Goal: Information Seeking & Learning: Learn about a topic

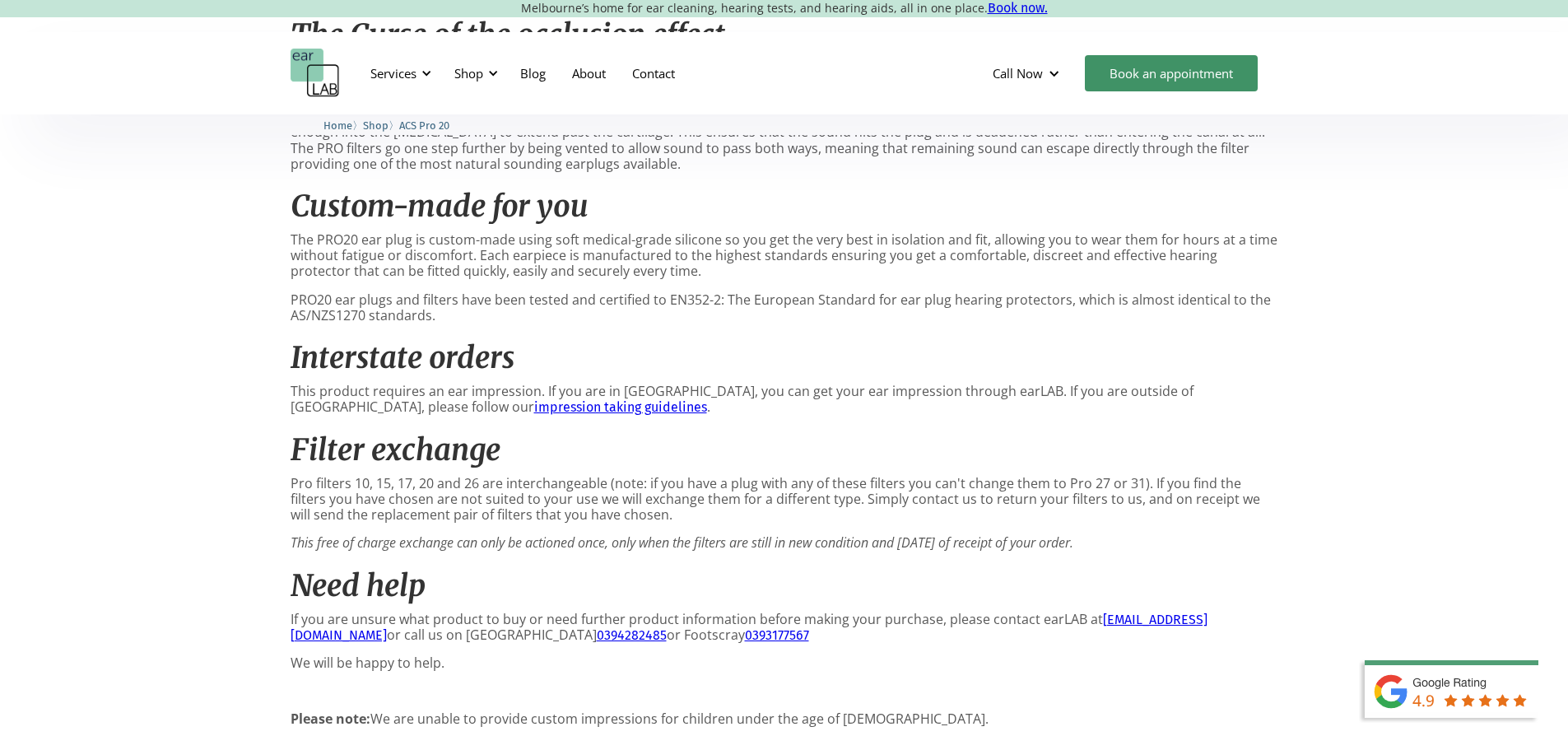
scroll to position [1565, 0]
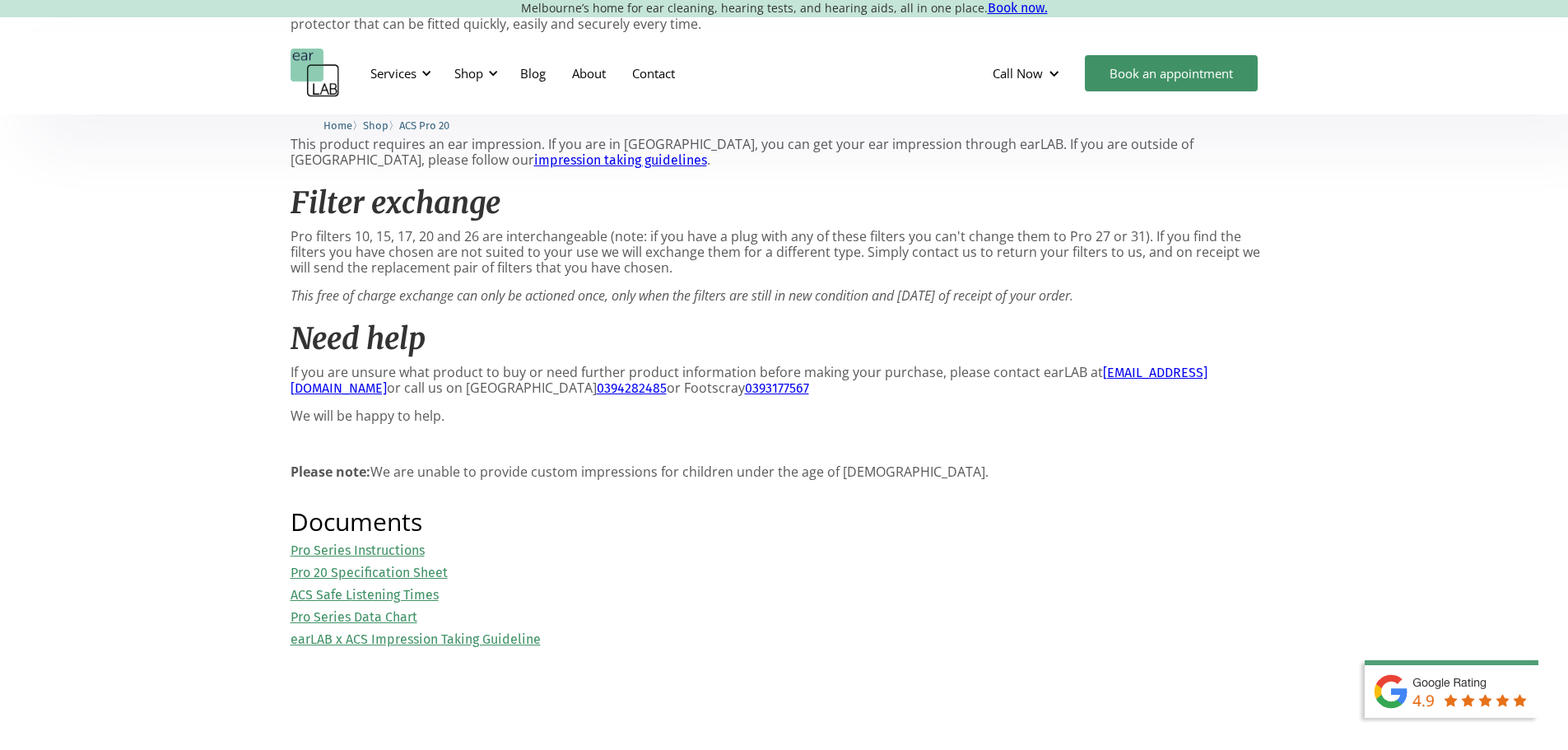
click at [404, 576] on link "Pro 20 Specification Sheet" at bounding box center [369, 573] width 157 height 16
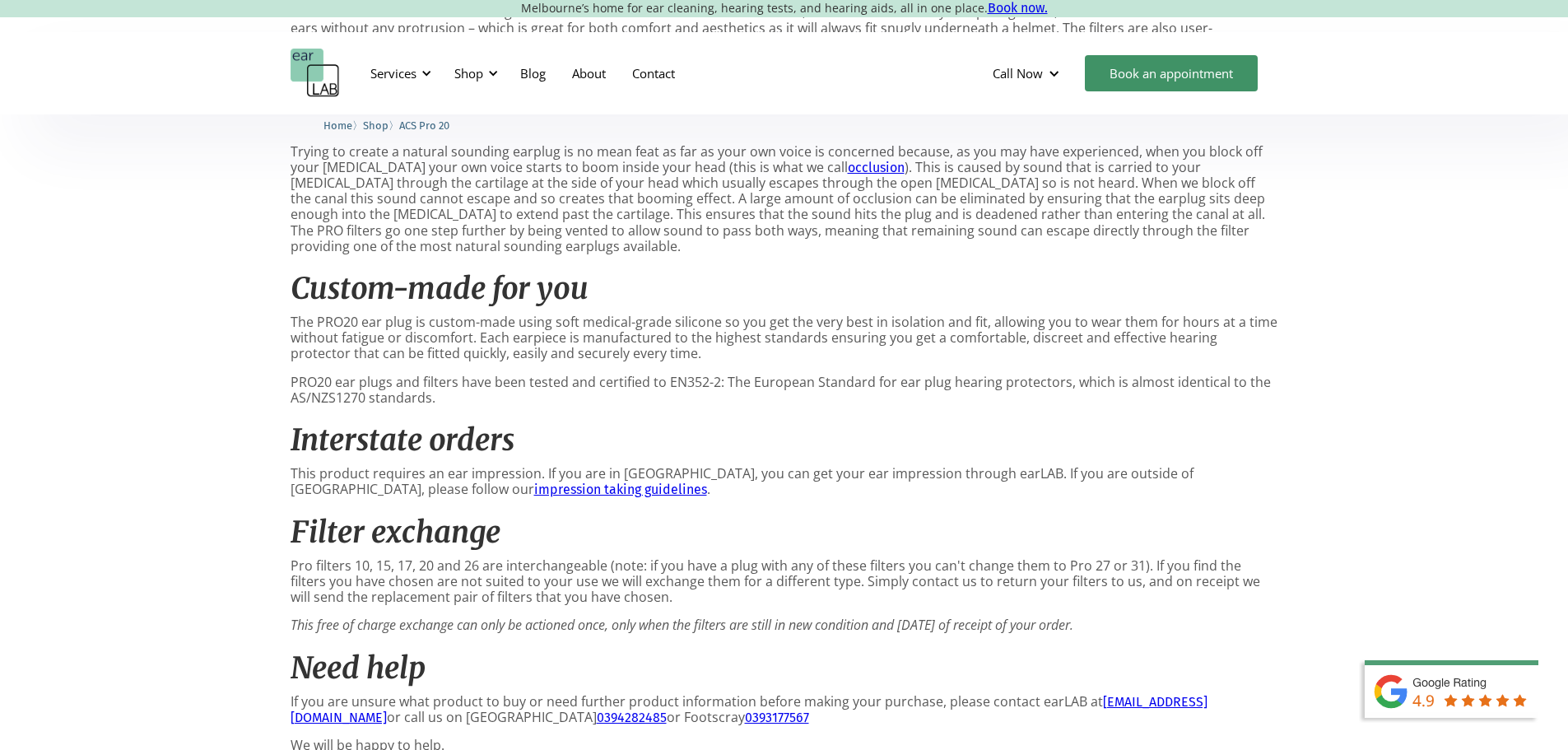
scroll to position [824, 0]
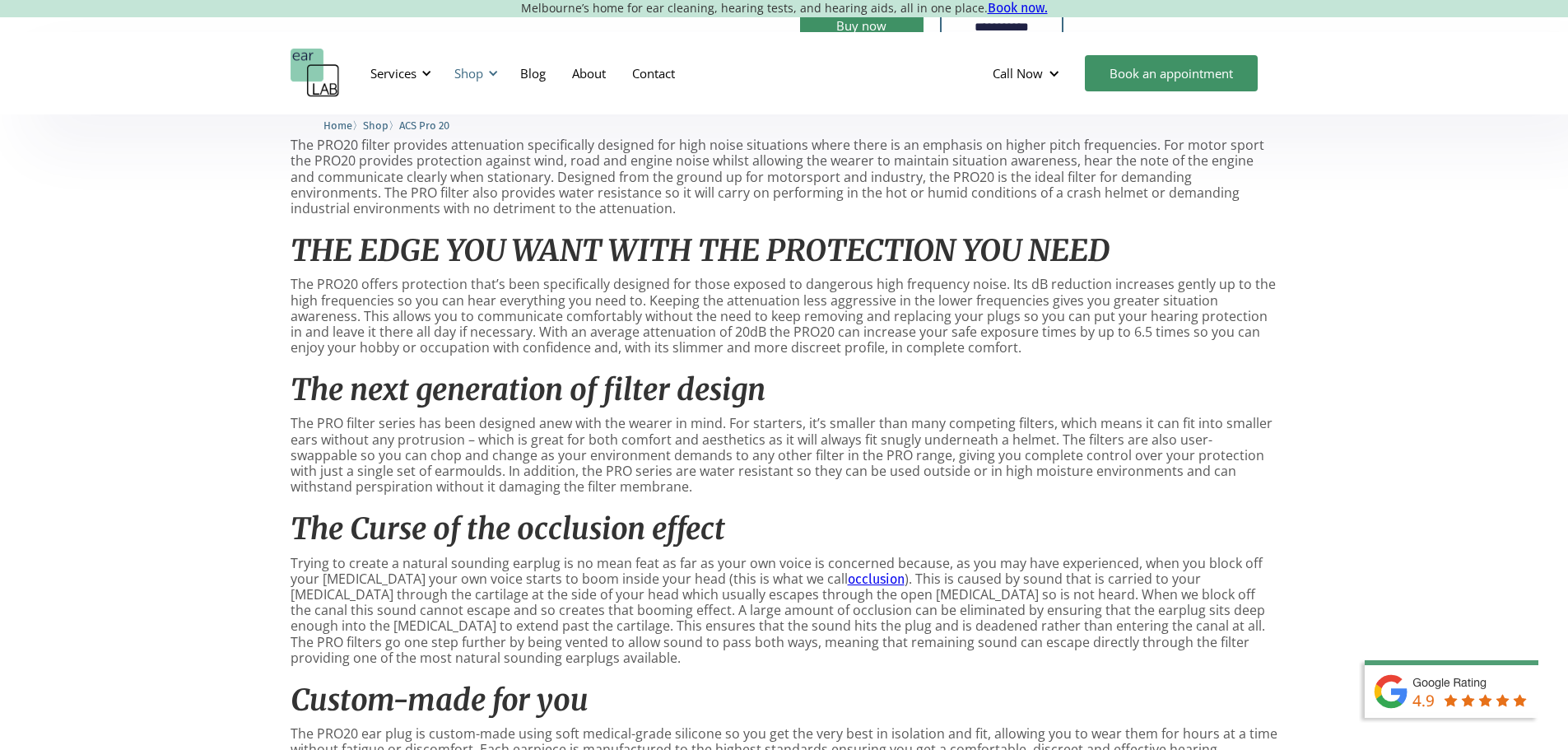
click at [476, 68] on div "Shop" at bounding box center [469, 73] width 29 height 16
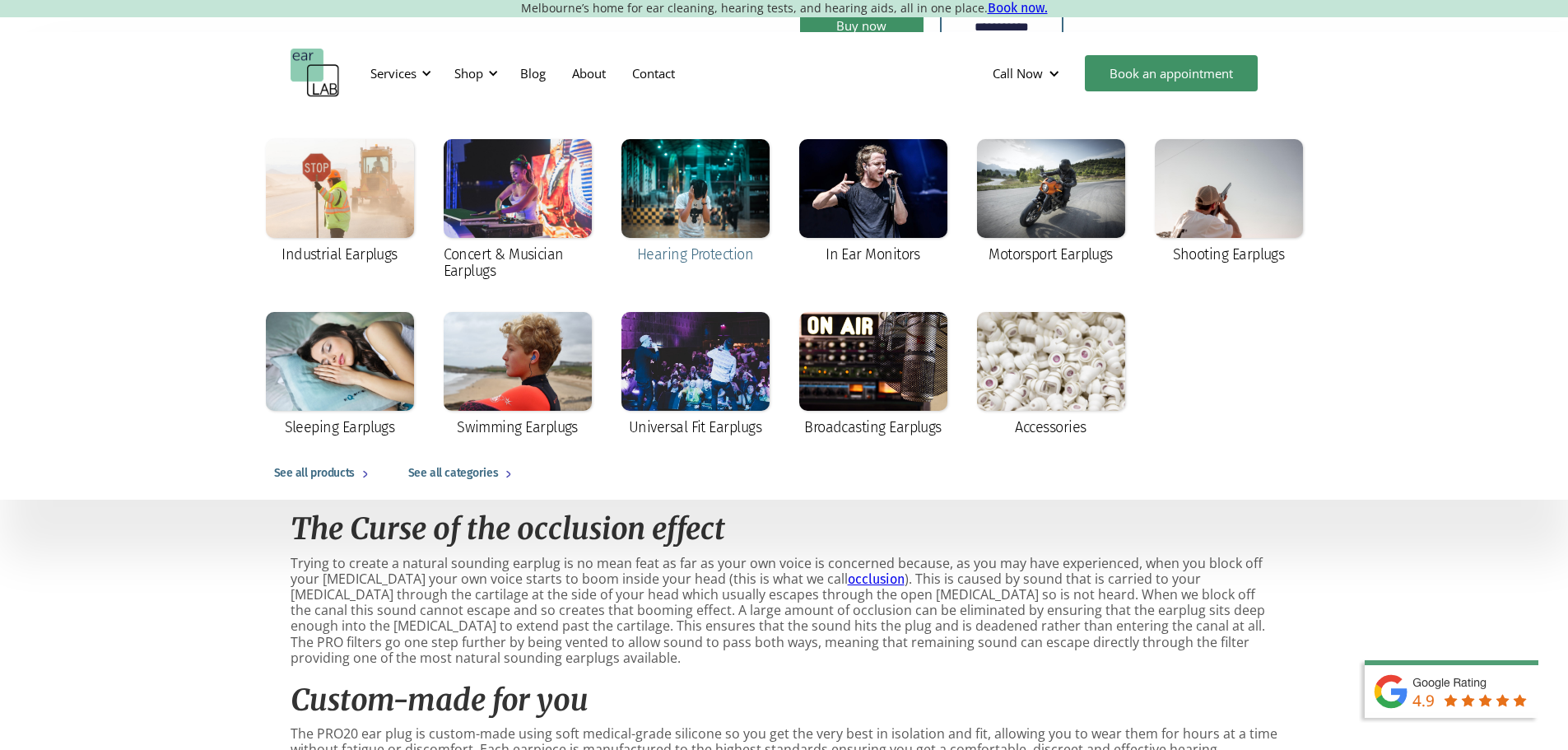
click at [678, 220] on div at bounding box center [695, 189] width 148 height 99
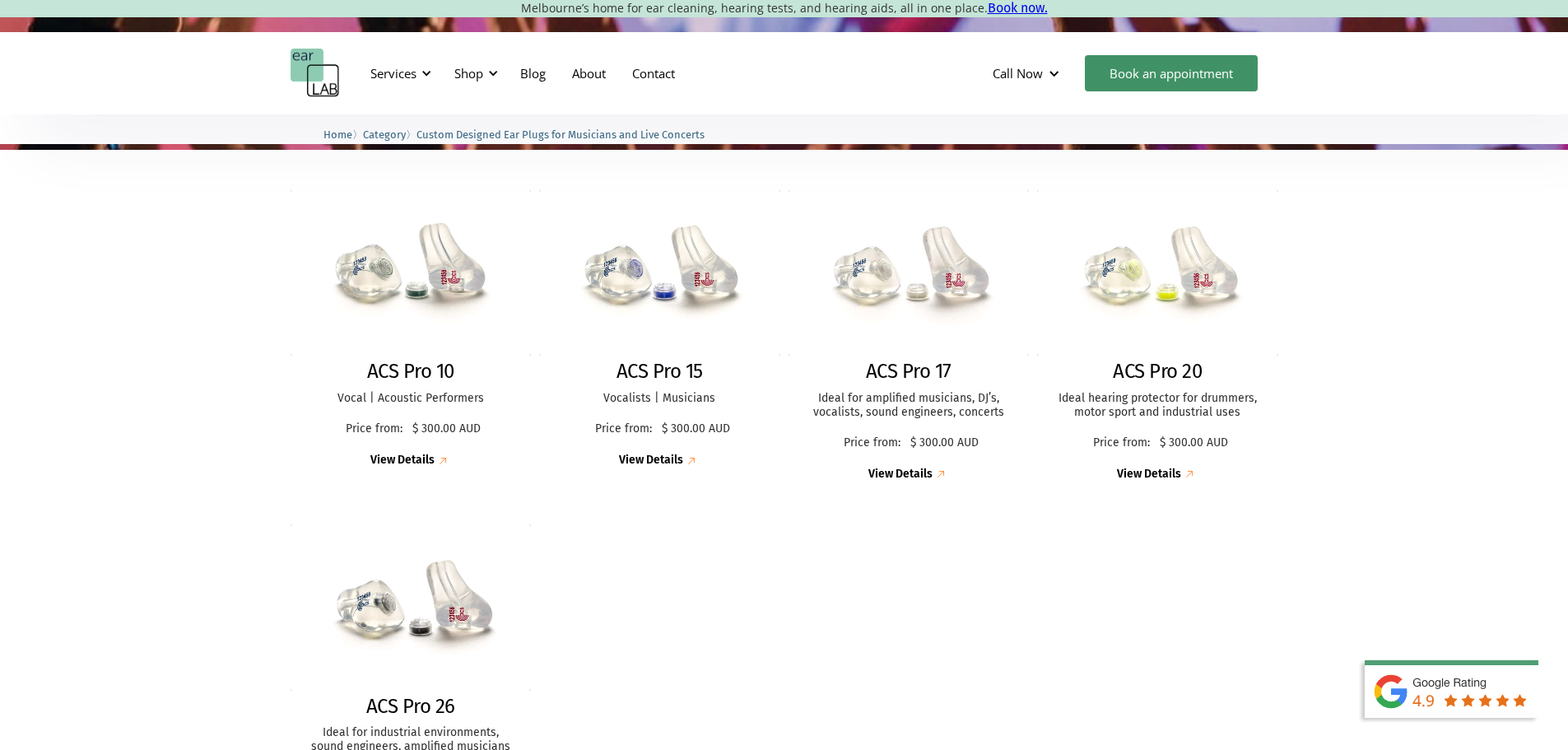
scroll to position [412, 0]
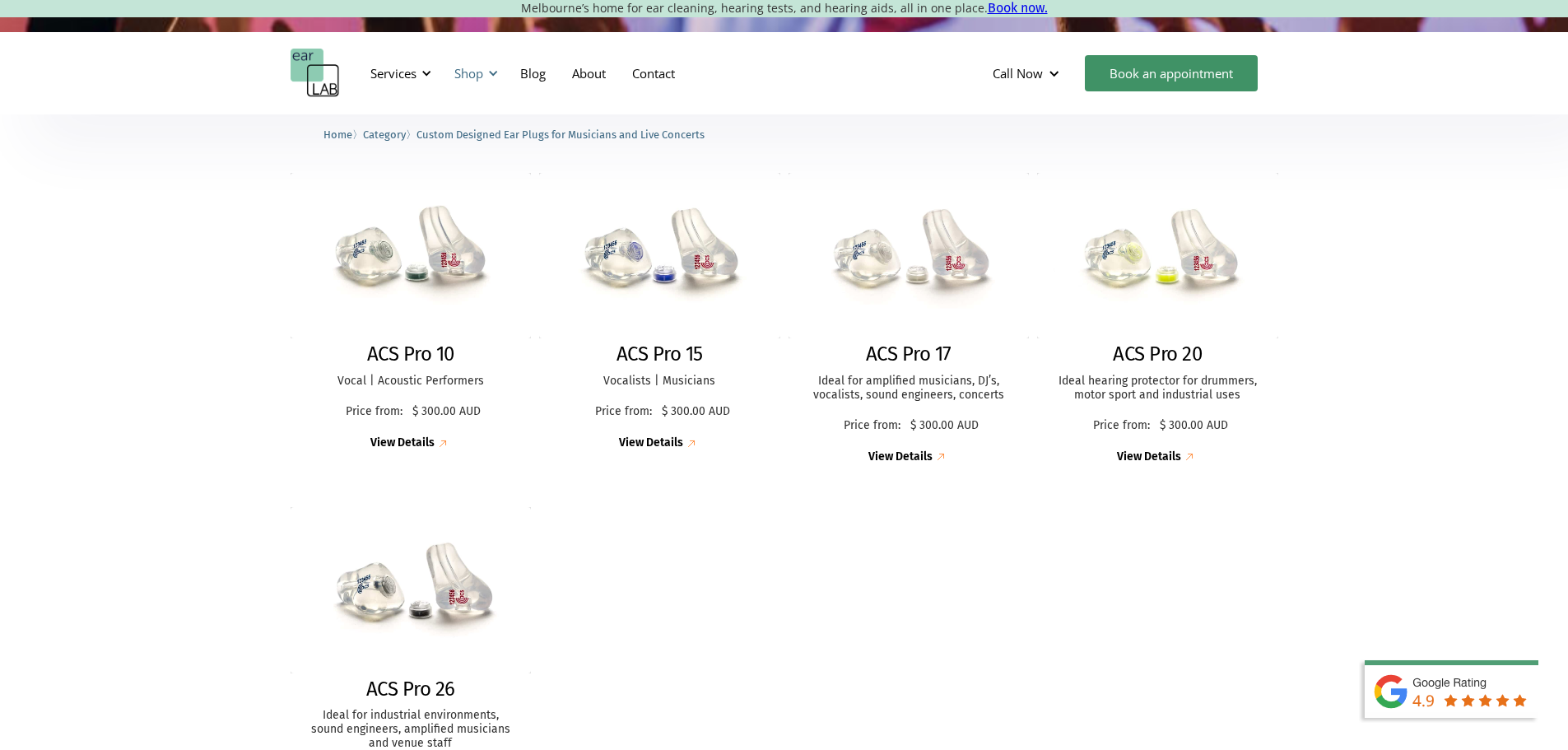
click at [496, 75] on div at bounding box center [493, 74] width 11 height 11
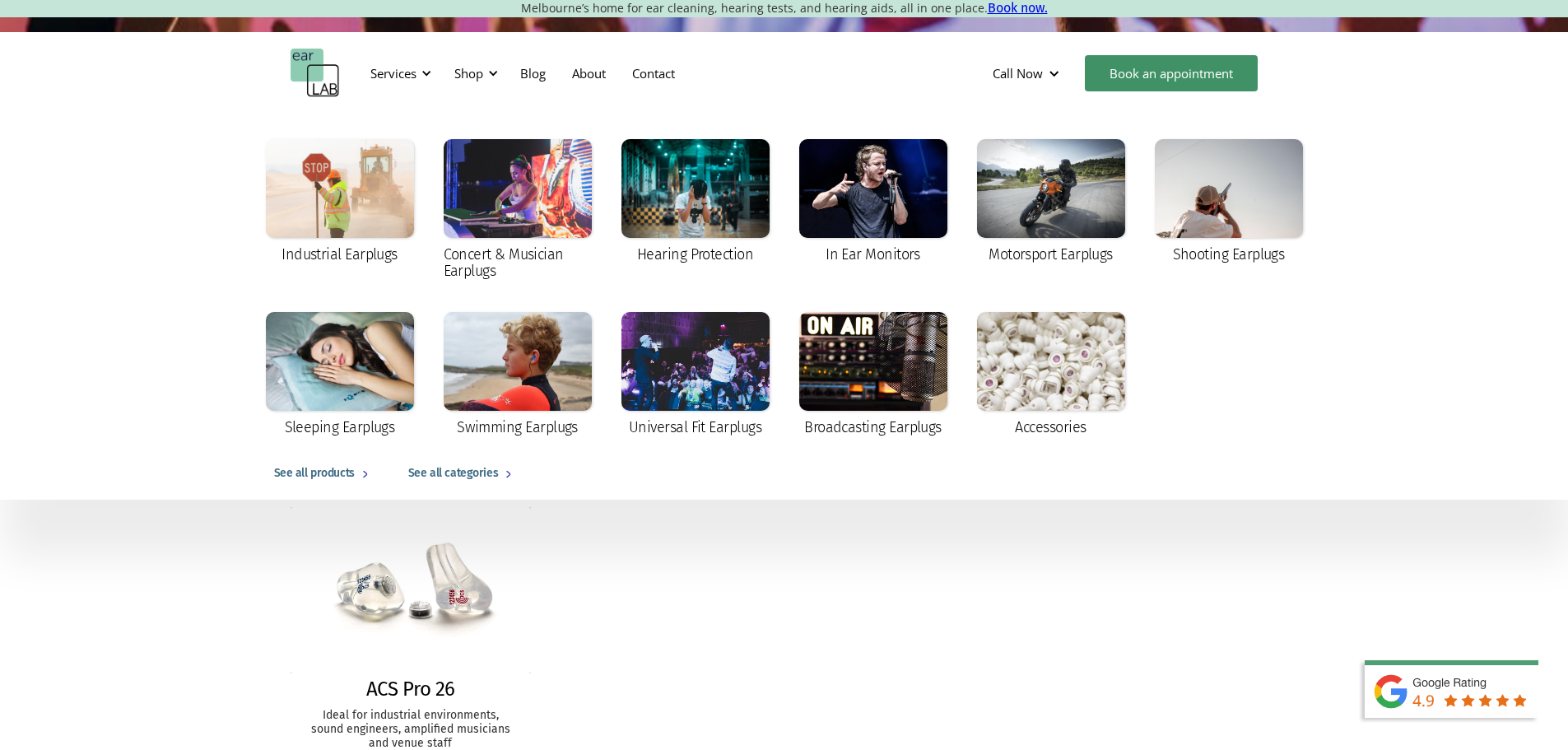
click at [872, 124] on div "Industrial Earplugs Concert & Musician Earplugs Hearing Protection In Ear Monit…" at bounding box center [784, 307] width 1053 height 386
click at [872, 146] on div at bounding box center [873, 189] width 148 height 99
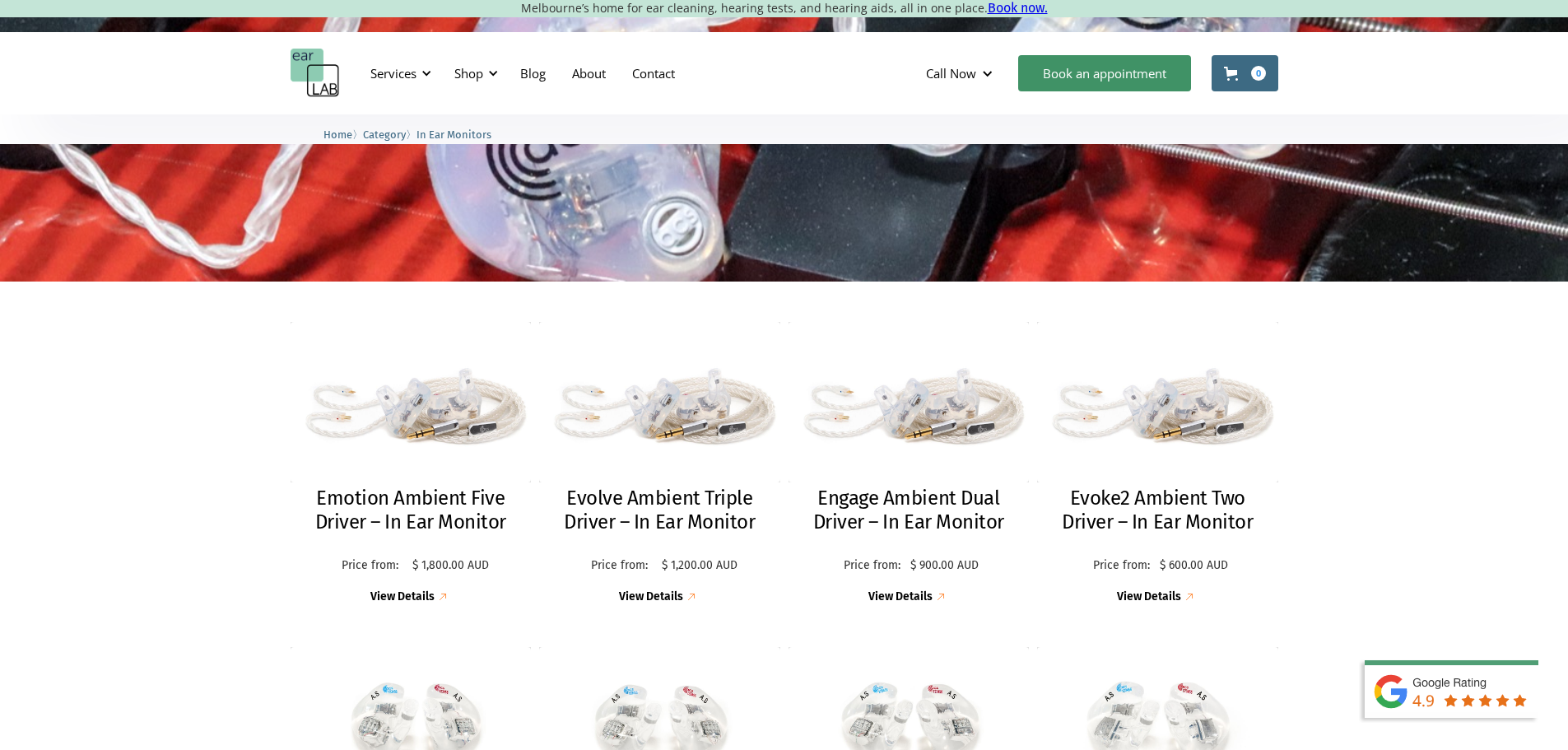
scroll to position [329, 0]
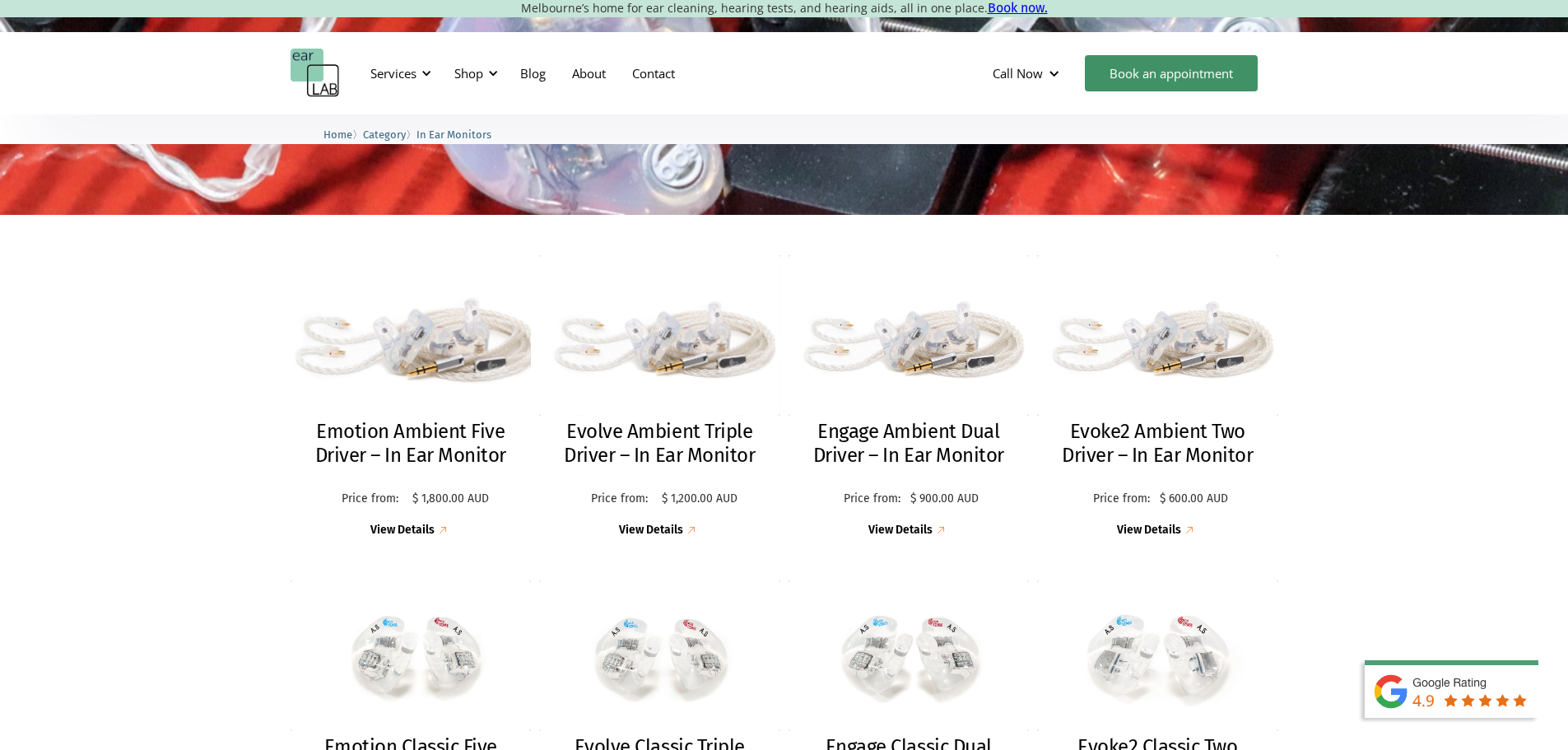
click at [409, 356] on img at bounding box center [410, 335] width 265 height 176
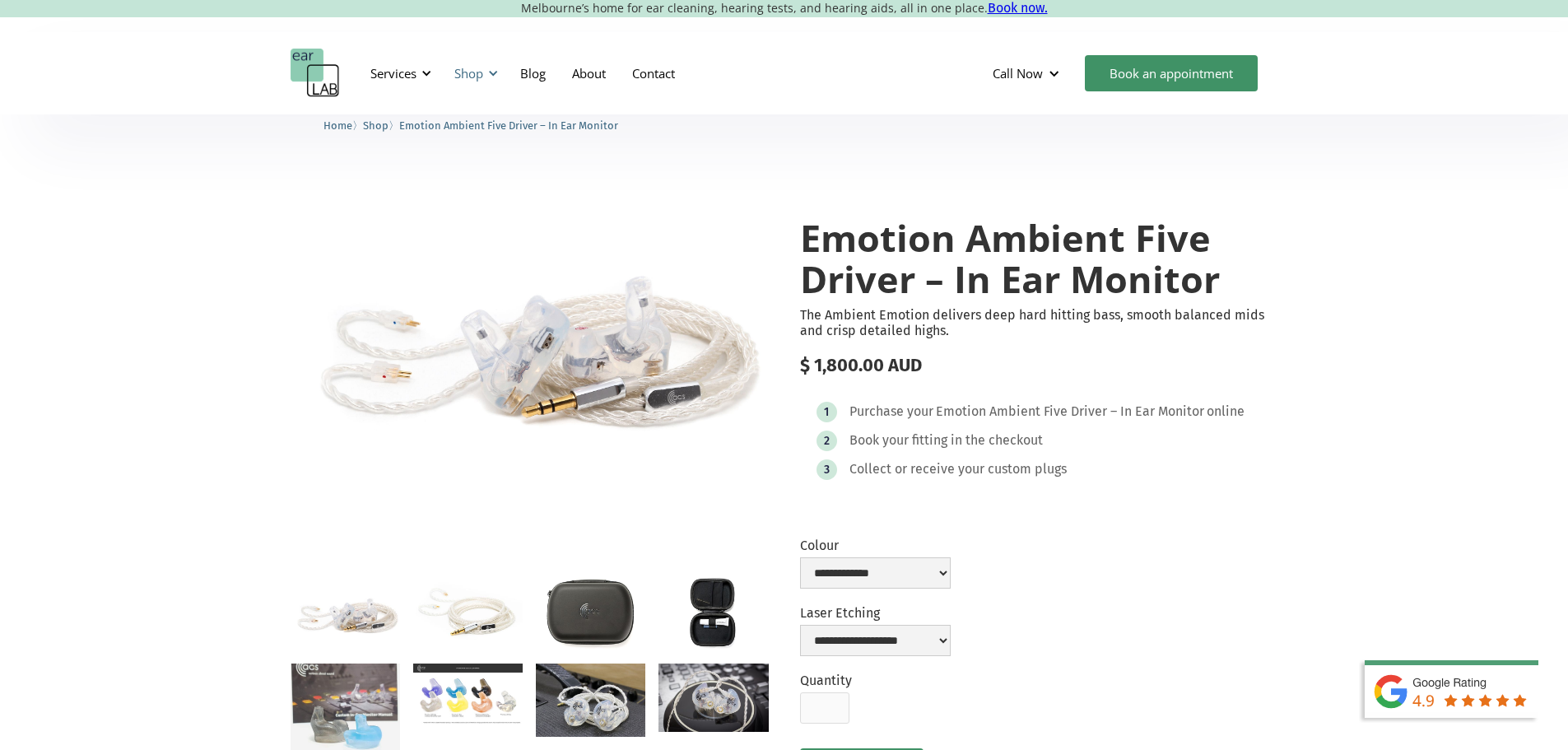
click at [478, 71] on div "Shop" at bounding box center [469, 73] width 29 height 16
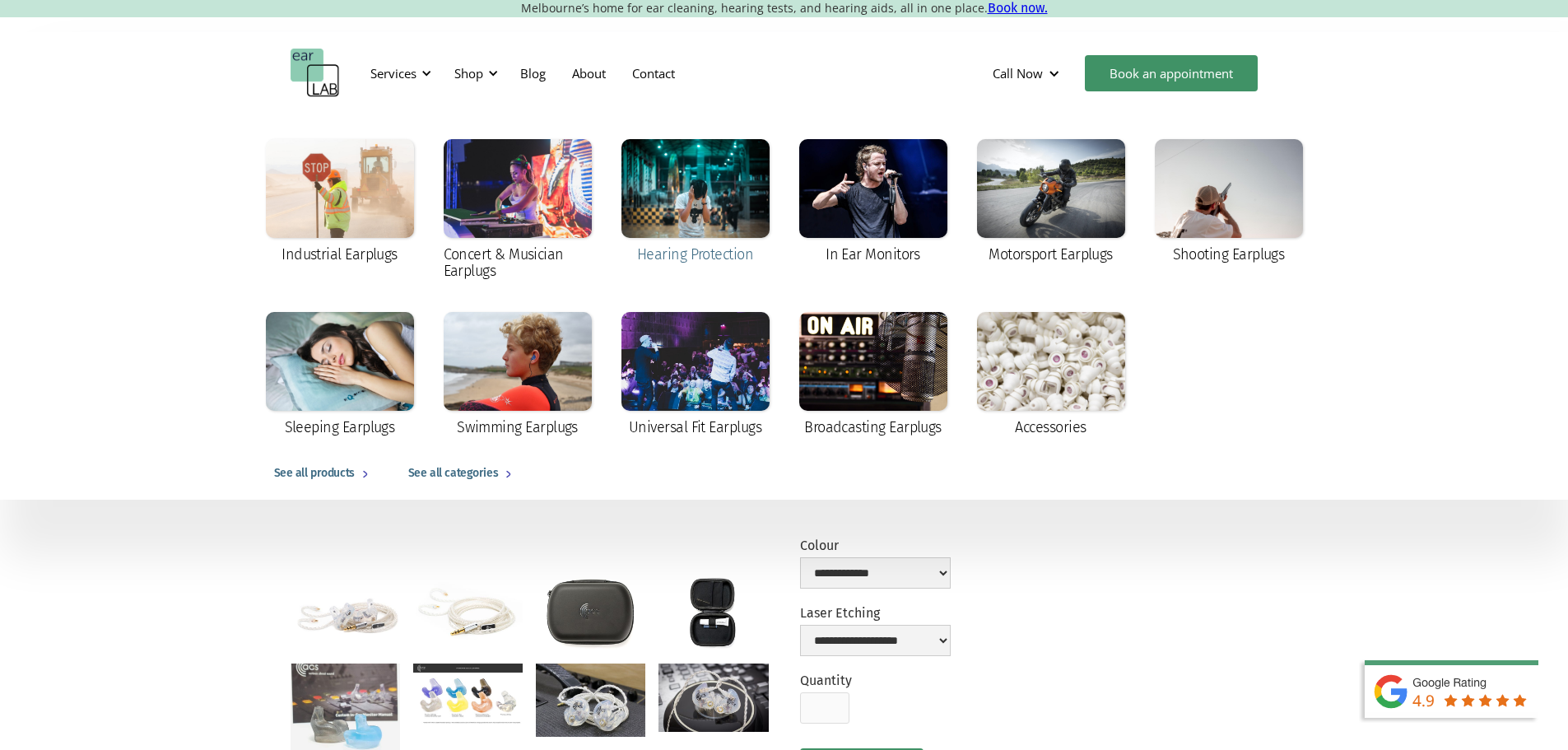
click at [691, 224] on div at bounding box center [695, 189] width 148 height 99
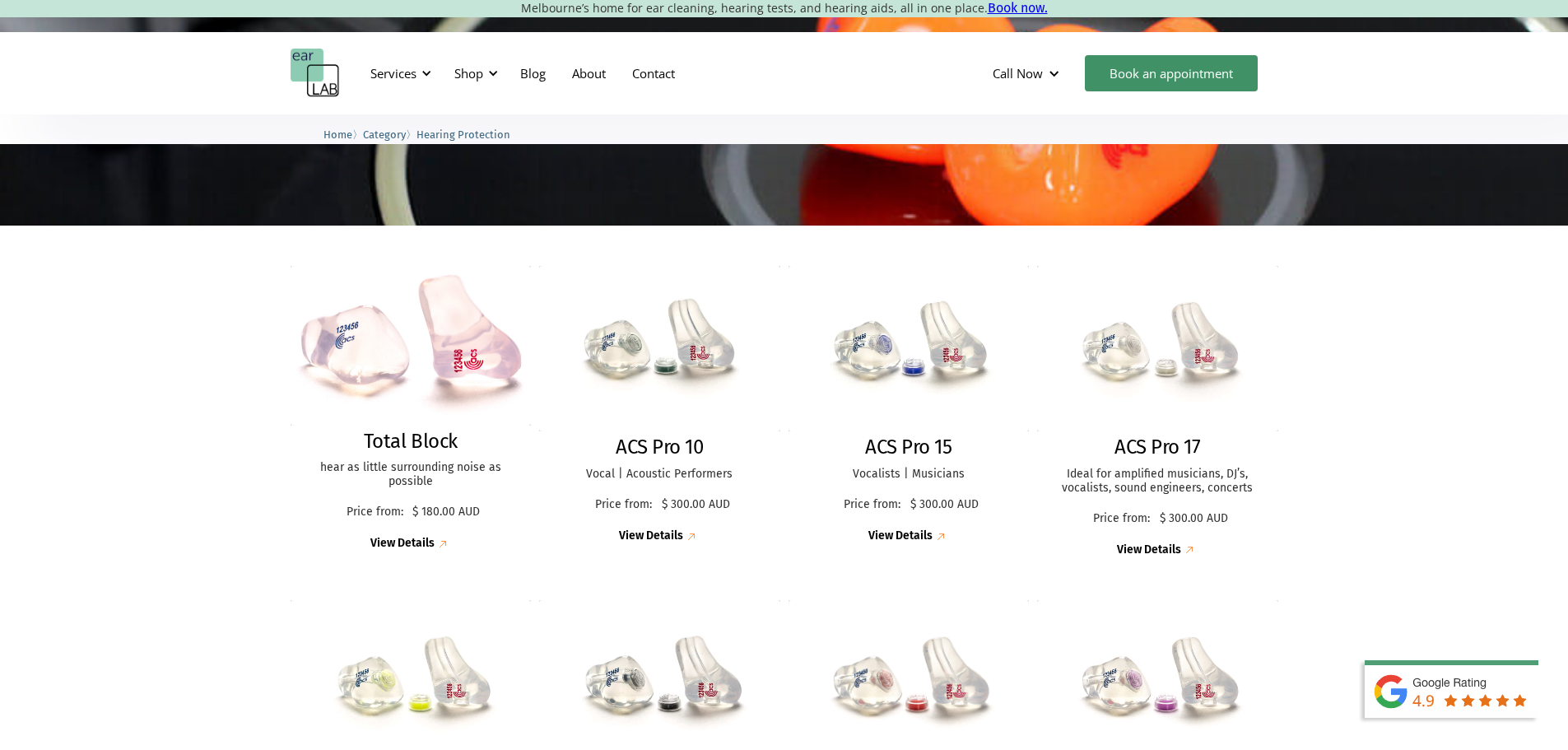
scroll to position [412, 0]
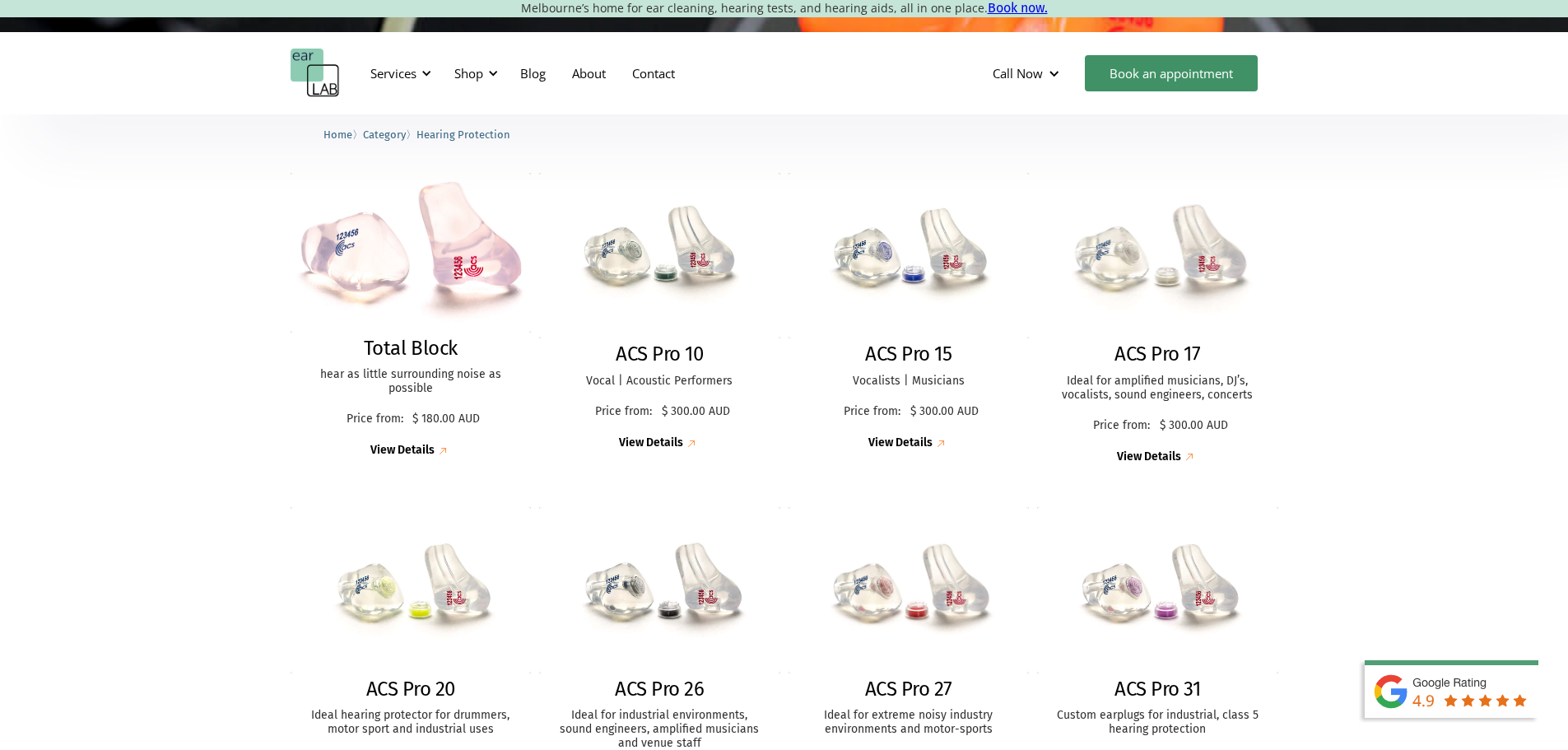
click at [1166, 297] on img at bounding box center [1157, 256] width 265 height 182
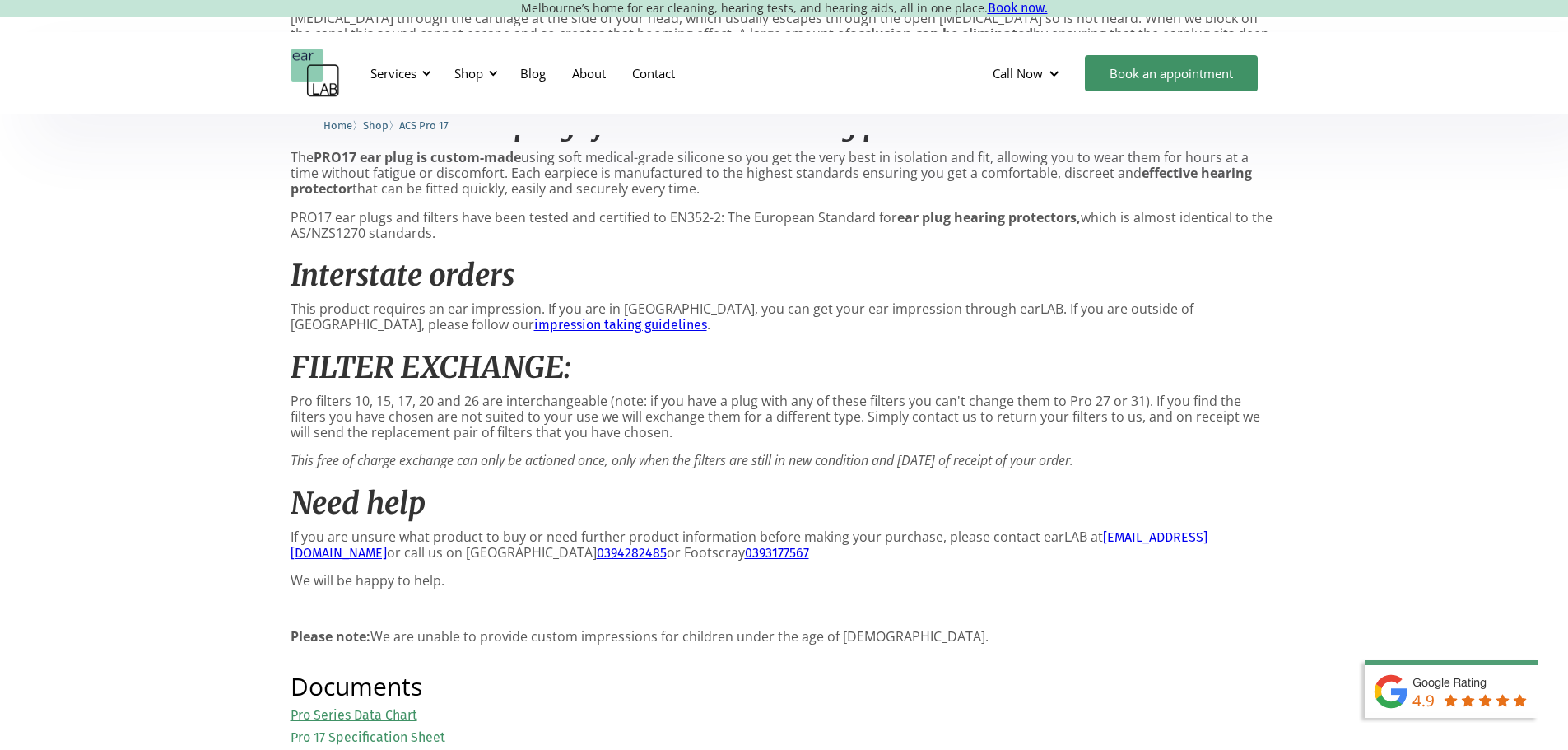
scroll to position [1647, 0]
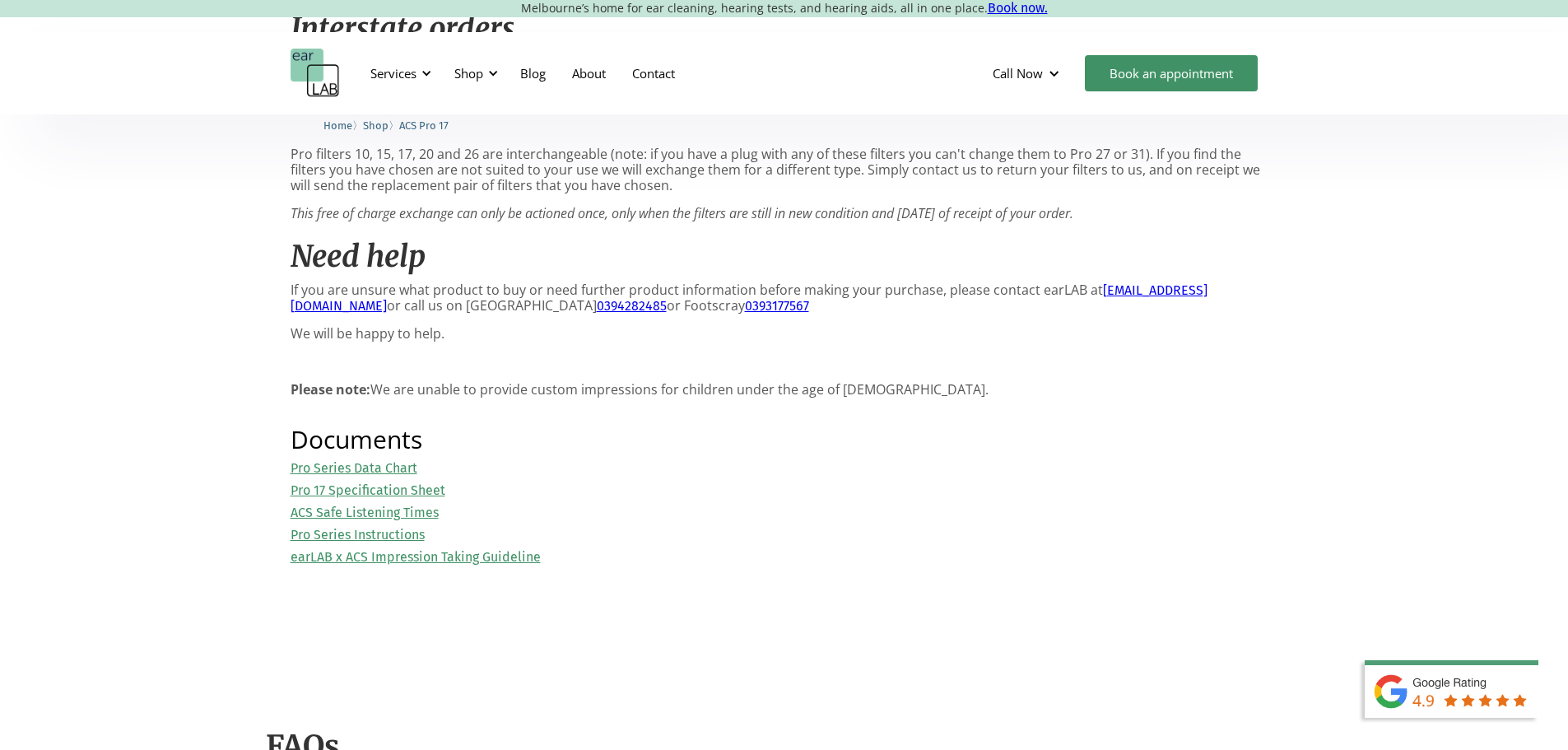
click at [442, 498] on link "Pro 17 Specification Sheet" at bounding box center [368, 491] width 155 height 16
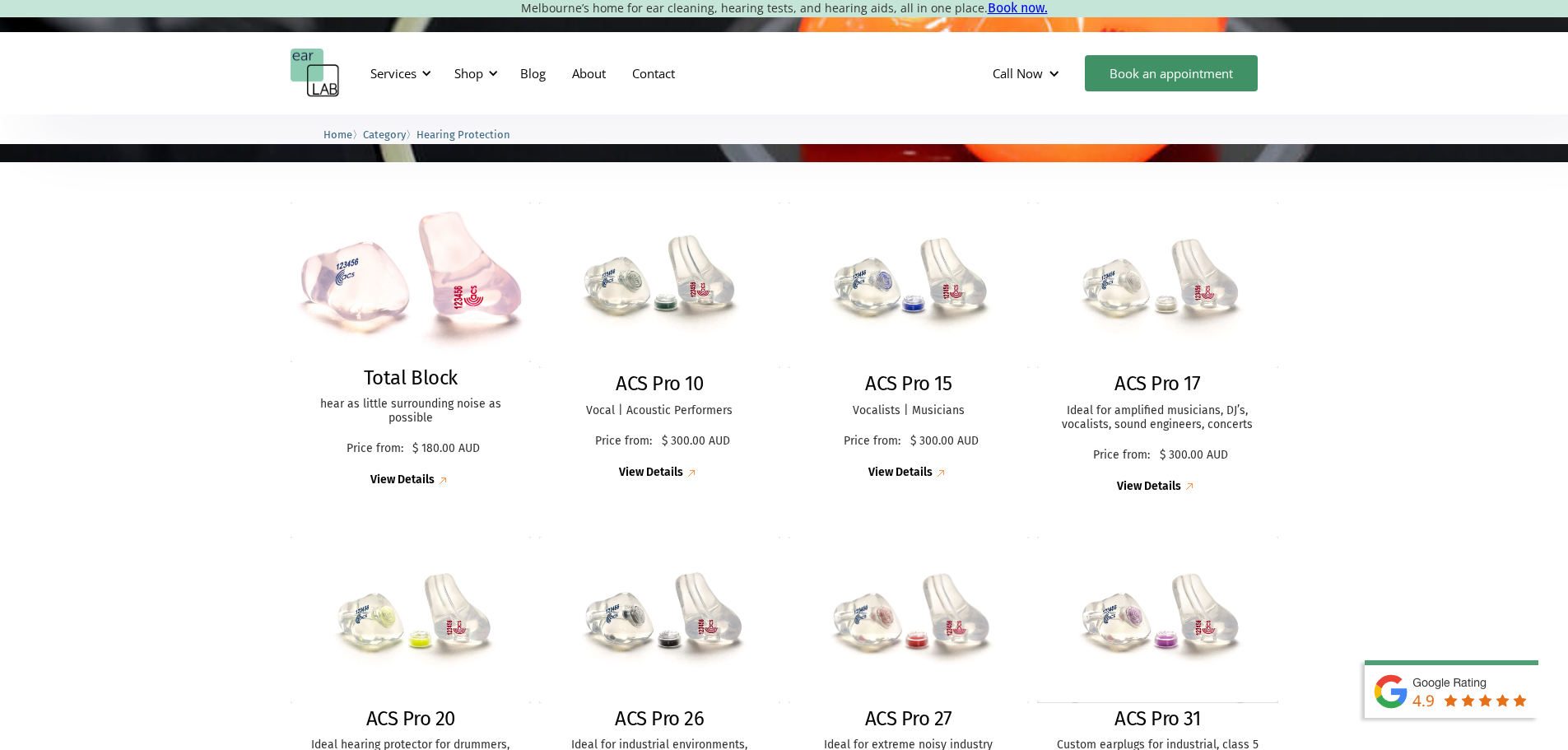
scroll to position [412, 0]
